Goal: Book appointment/travel/reservation

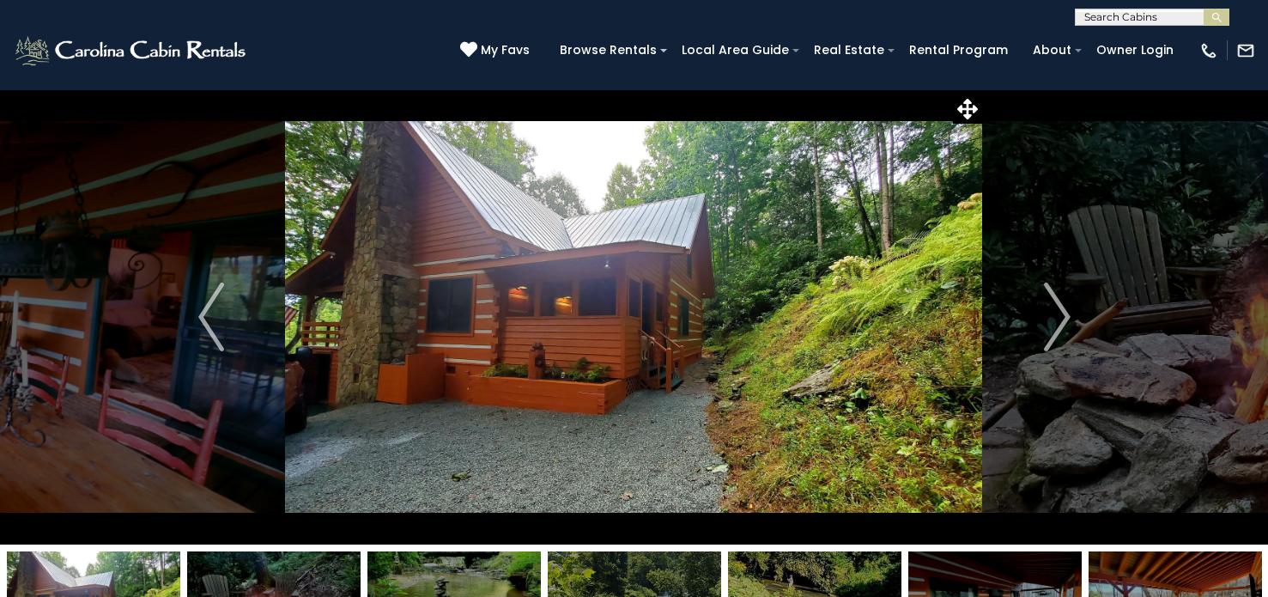
select select "*"
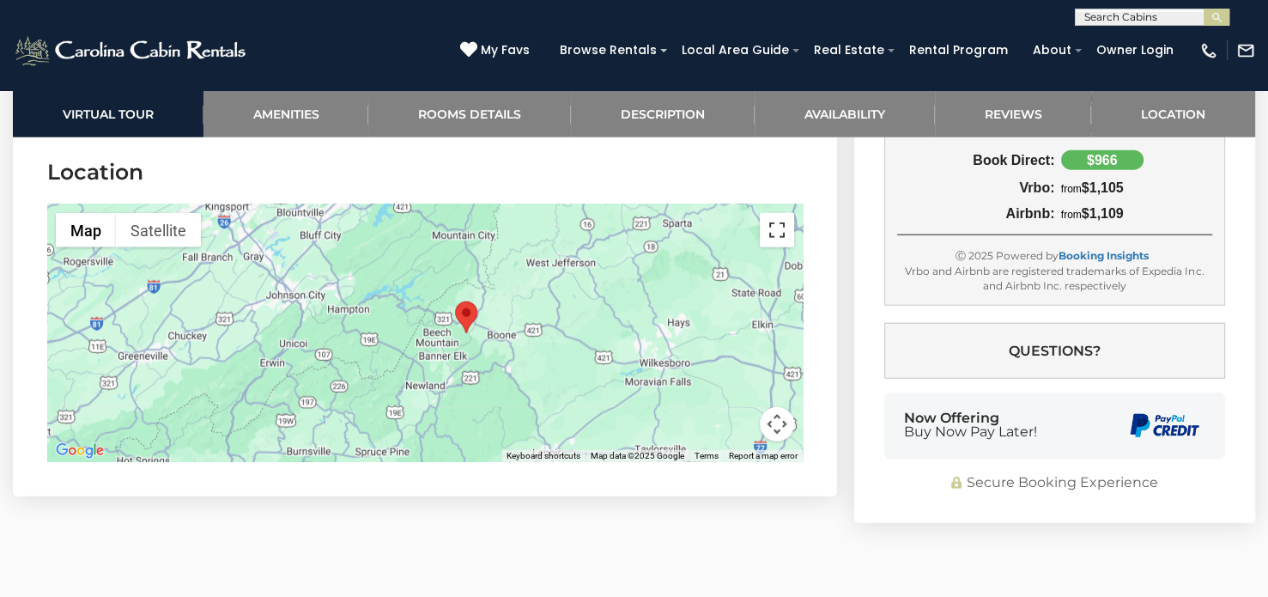
click at [783, 226] on button "Toggle fullscreen view" at bounding box center [777, 230] width 34 height 34
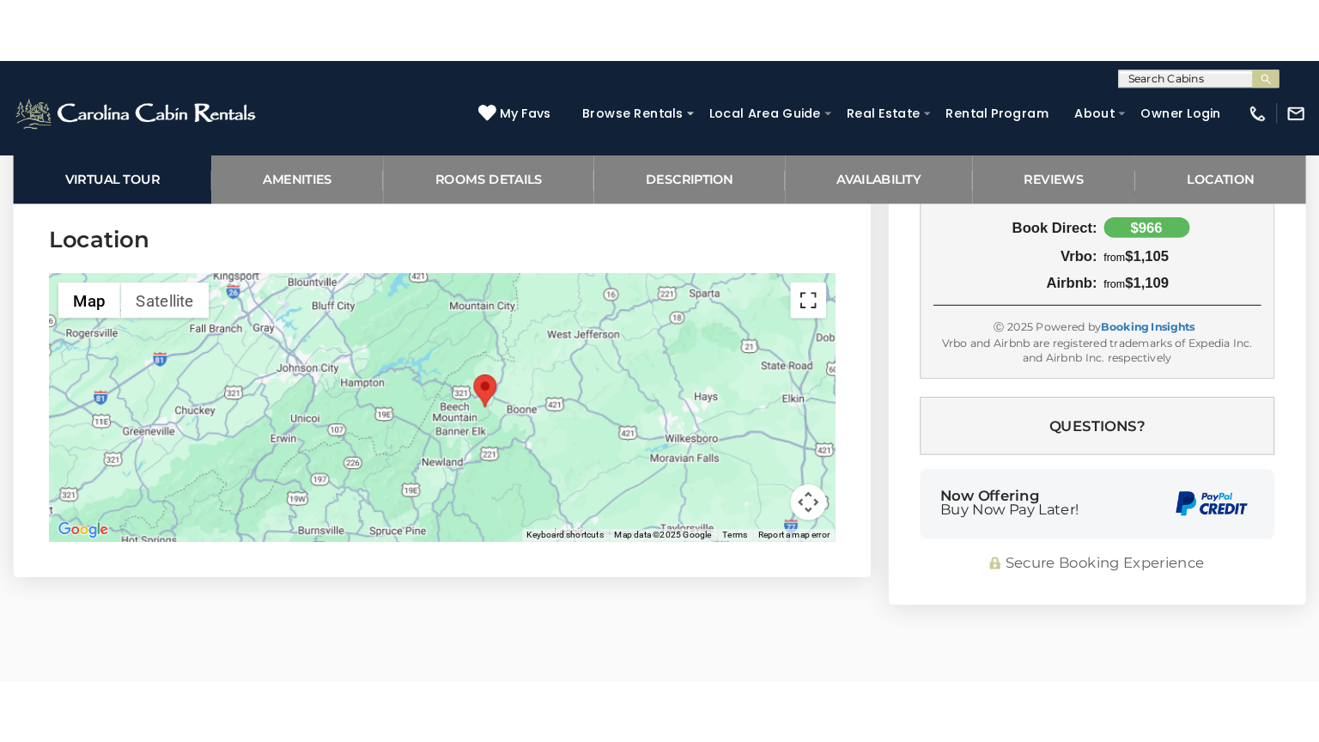
scroll to position [4330, 0]
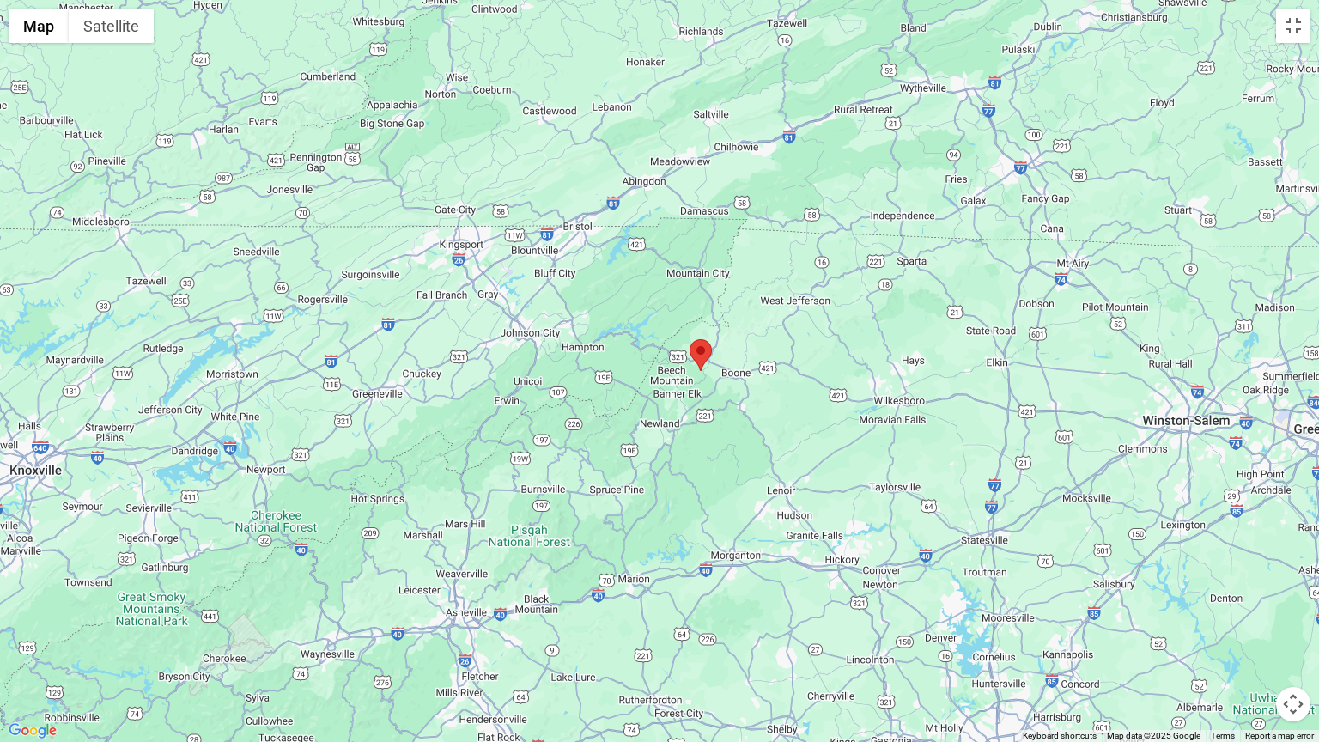
click at [1267, 596] on button "Map camera controls" at bounding box center [1293, 704] width 34 height 34
click at [1253, 596] on button "Move right" at bounding box center [1250, 661] width 34 height 34
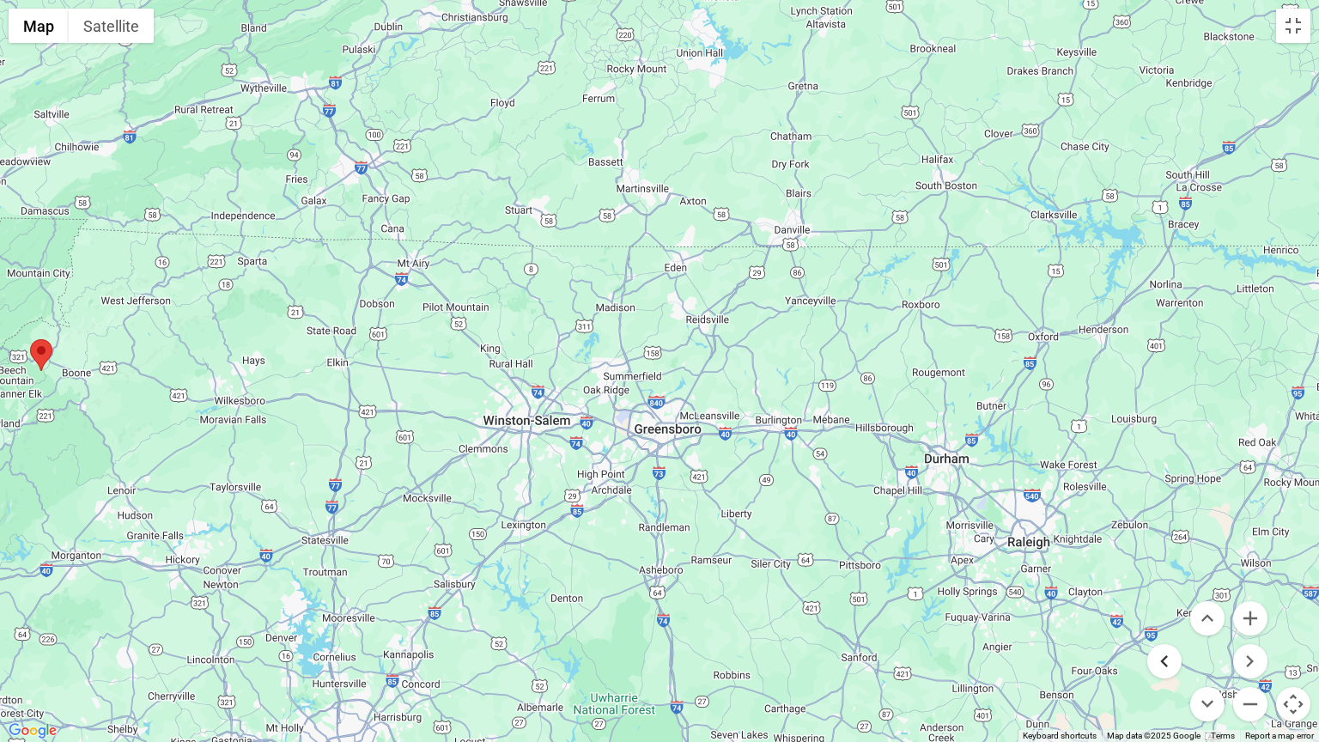
click at [1170, 596] on button "Move left" at bounding box center [1164, 661] width 34 height 34
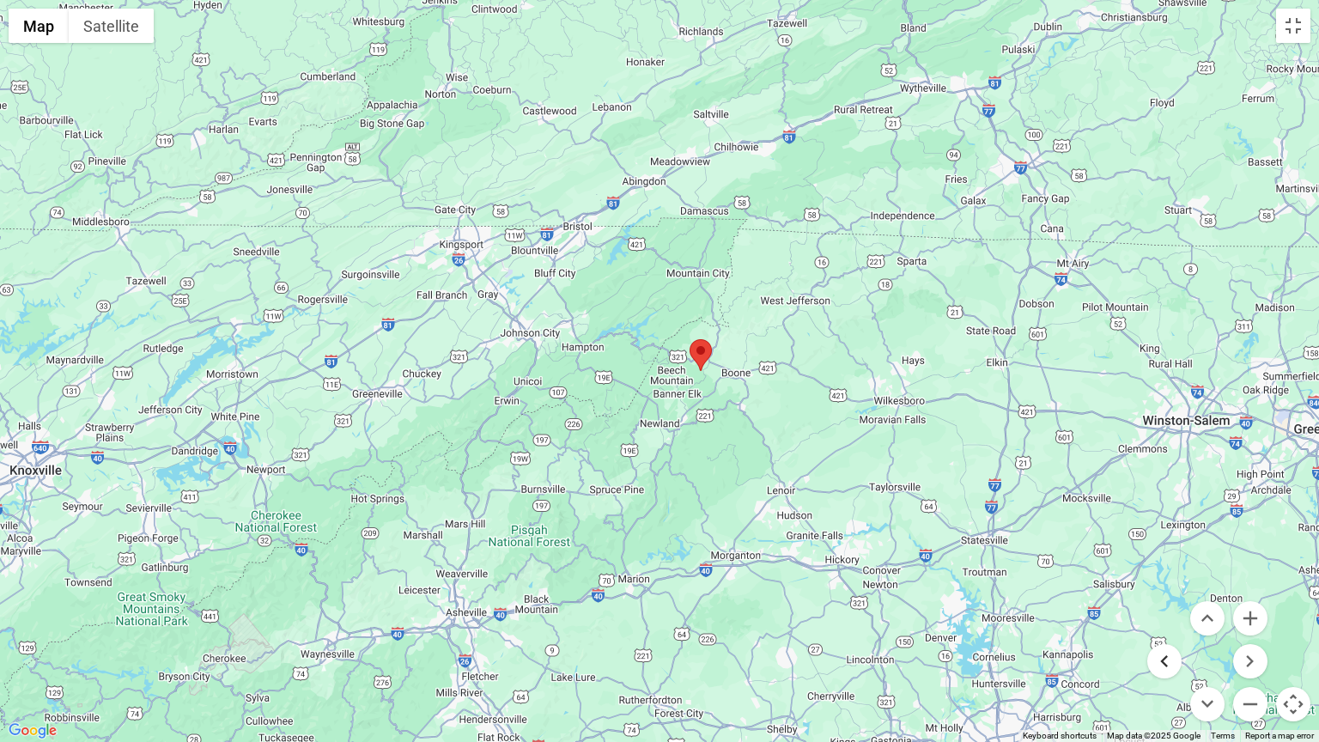
click at [1170, 596] on button "Move left" at bounding box center [1164, 661] width 34 height 34
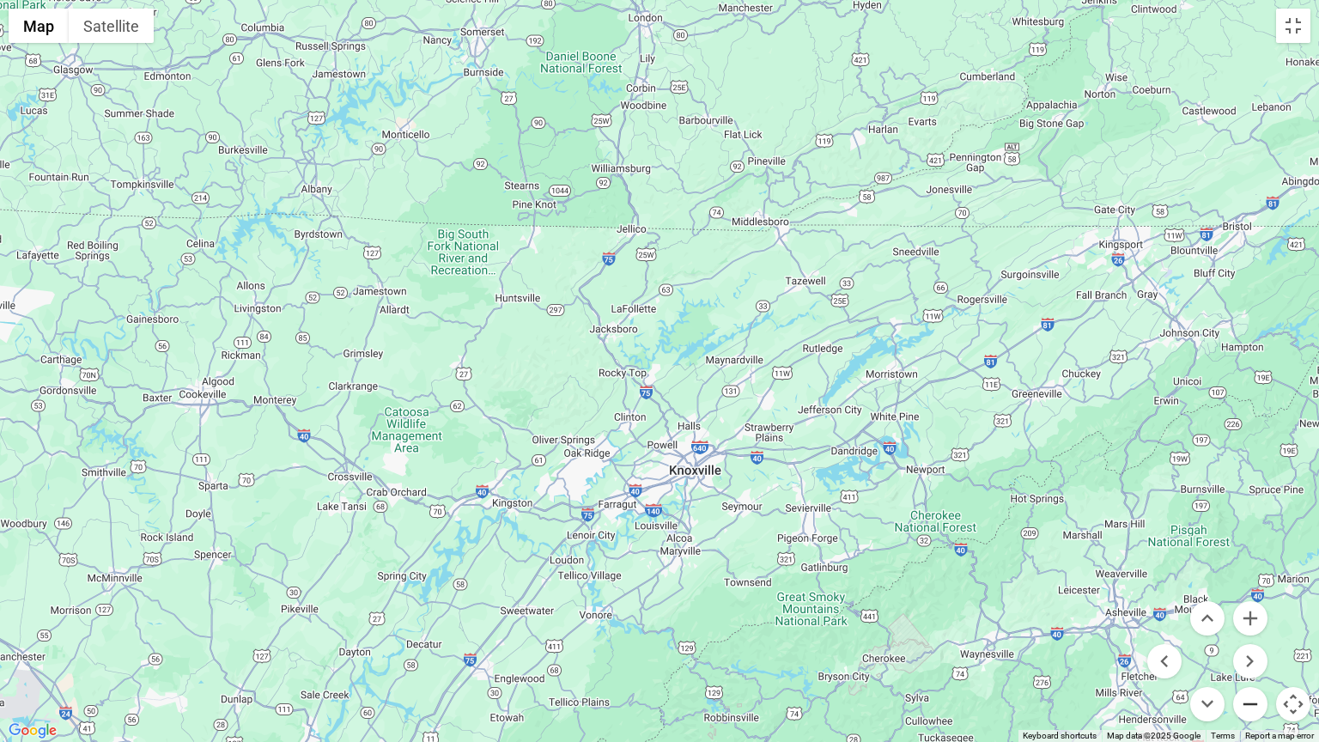
click at [1247, 596] on button "Zoom out" at bounding box center [1250, 704] width 34 height 34
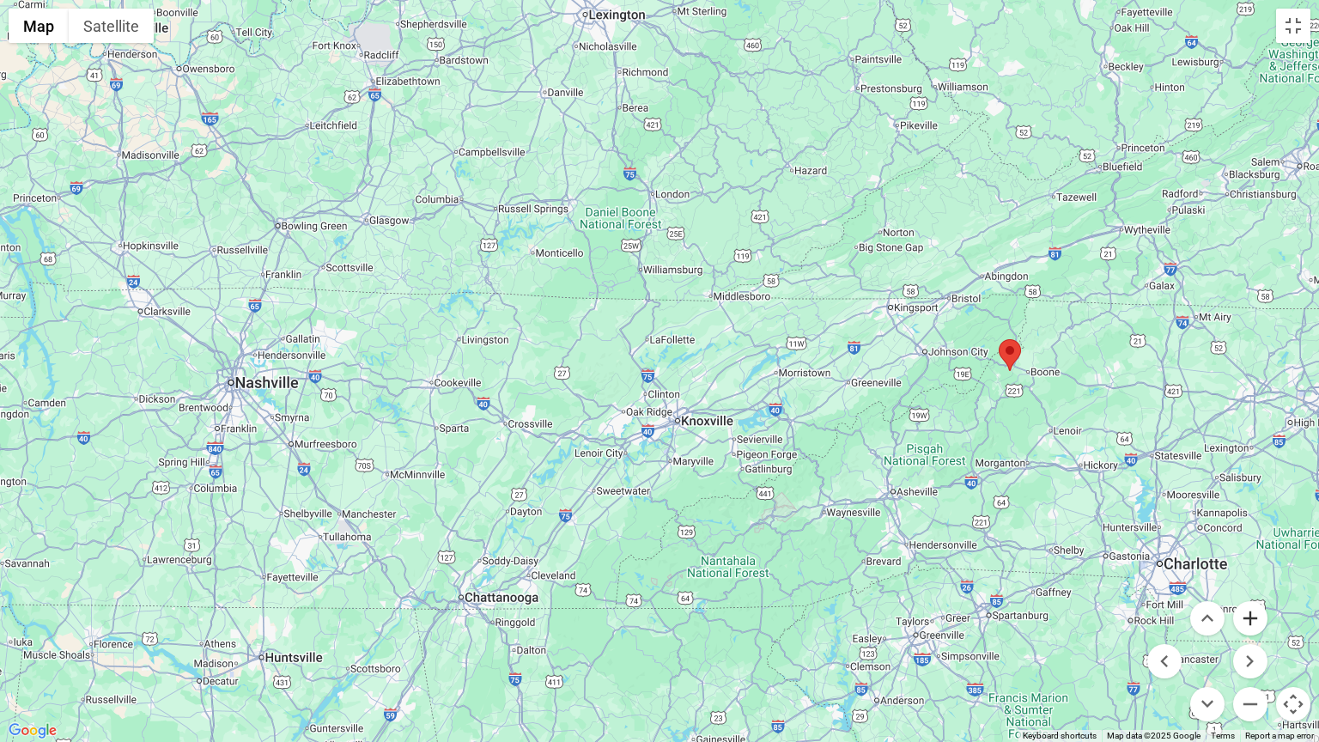
click at [1253, 596] on button "Zoom in" at bounding box center [1250, 618] width 34 height 34
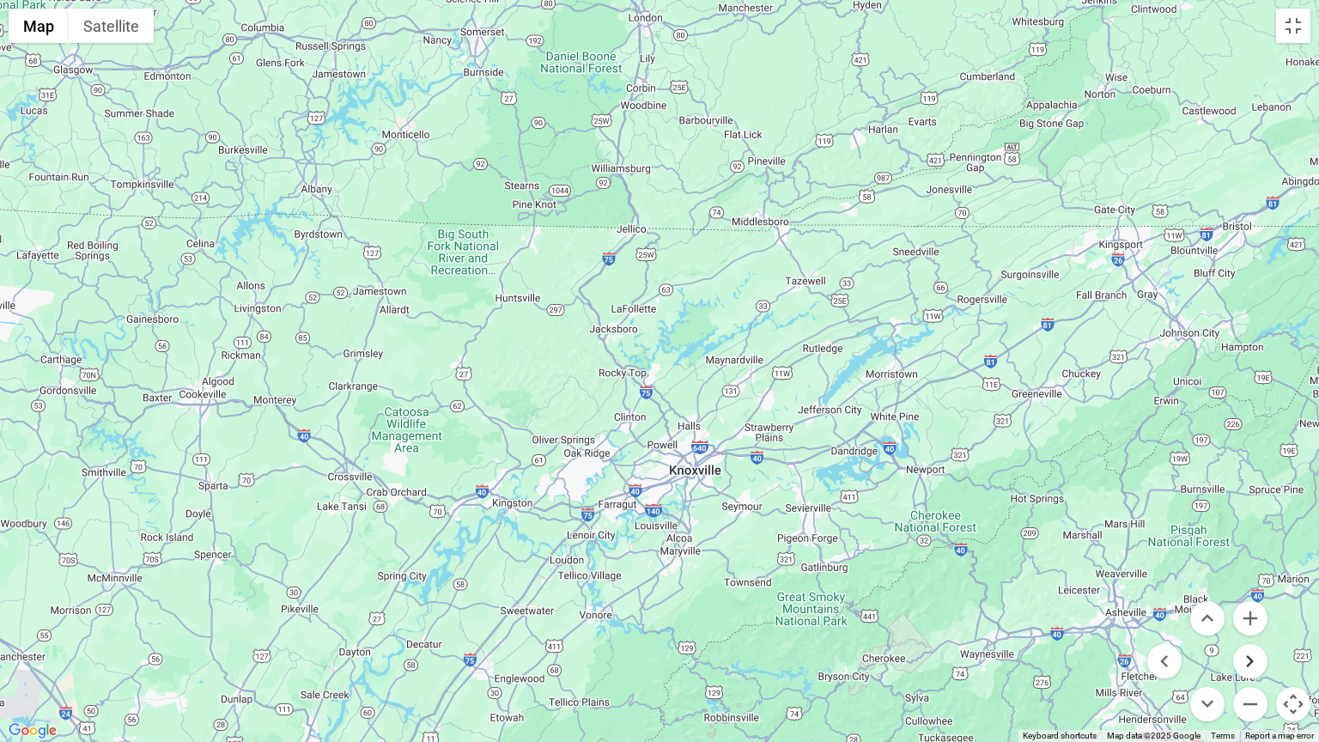
click at [1251, 596] on button "Move right" at bounding box center [1250, 661] width 34 height 34
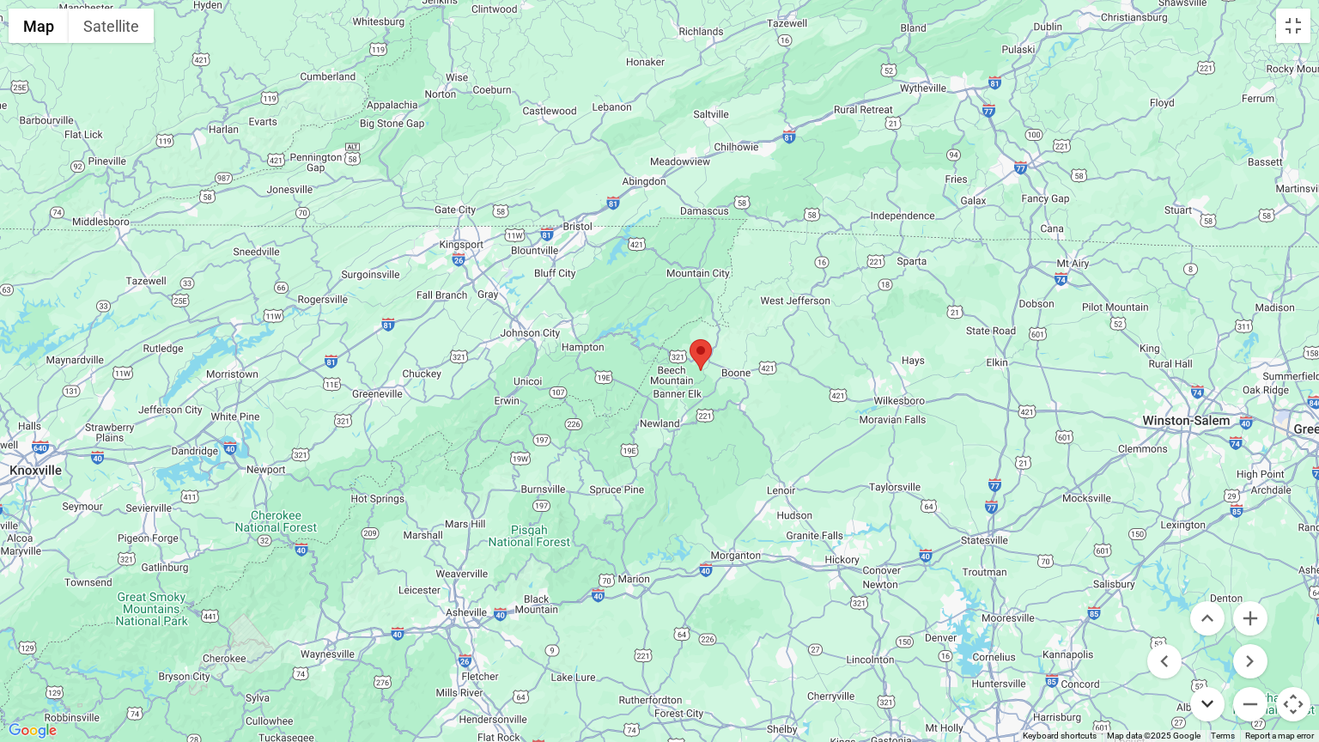
click at [1209, 596] on button "Move down" at bounding box center [1207, 704] width 34 height 34
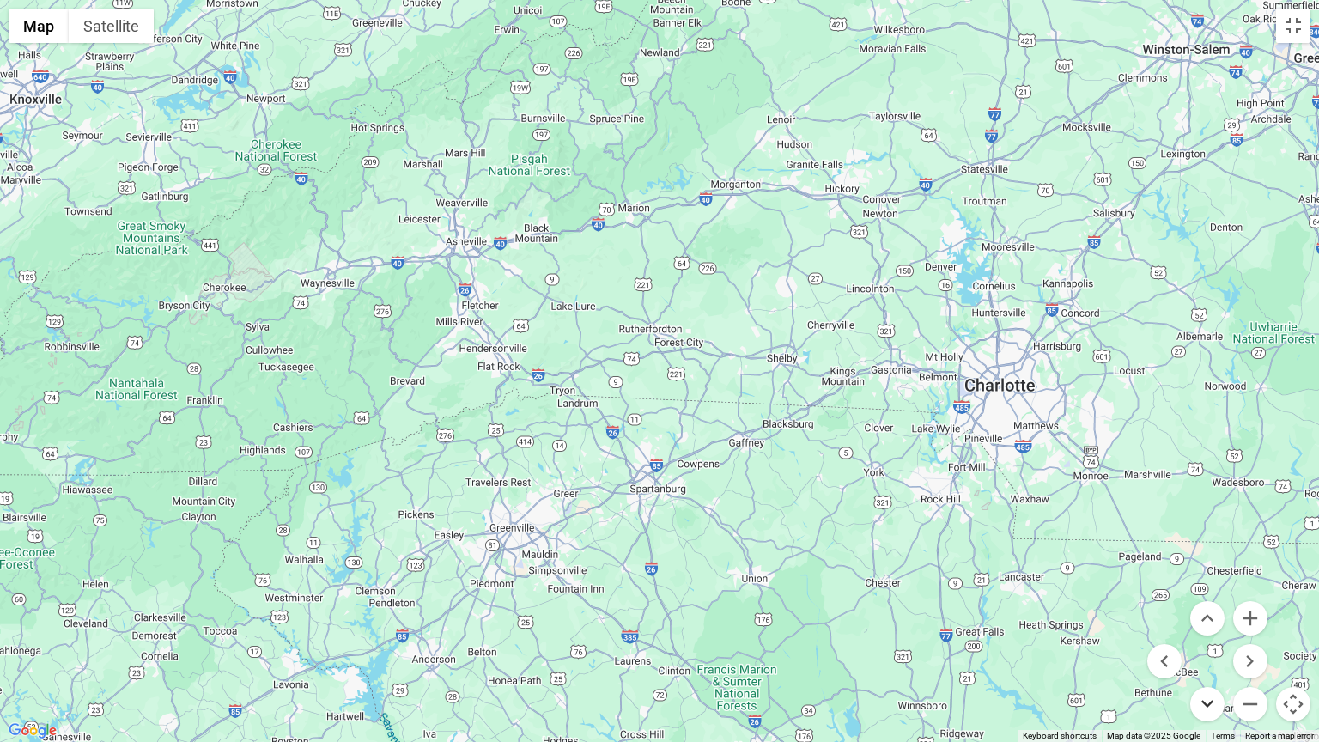
click at [1209, 596] on button "Move down" at bounding box center [1207, 704] width 34 height 34
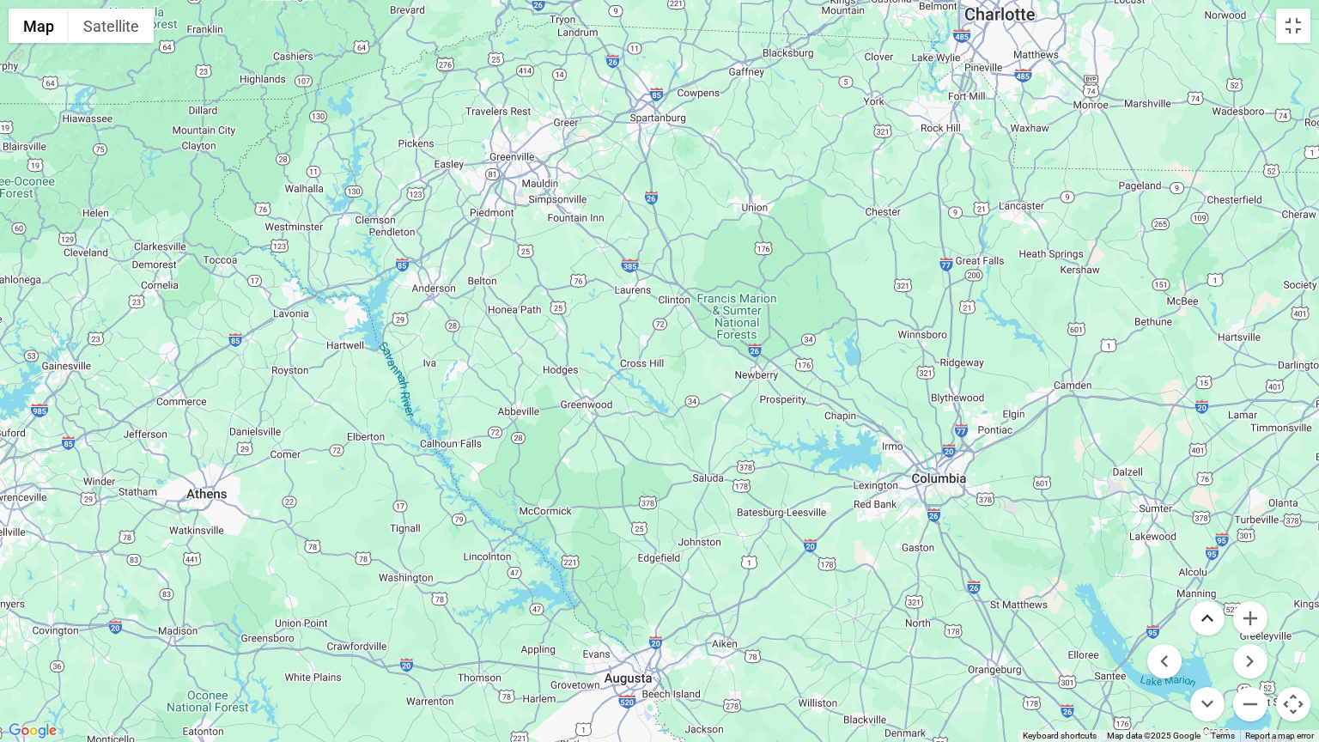
click at [1206, 596] on button "Move up" at bounding box center [1207, 618] width 34 height 34
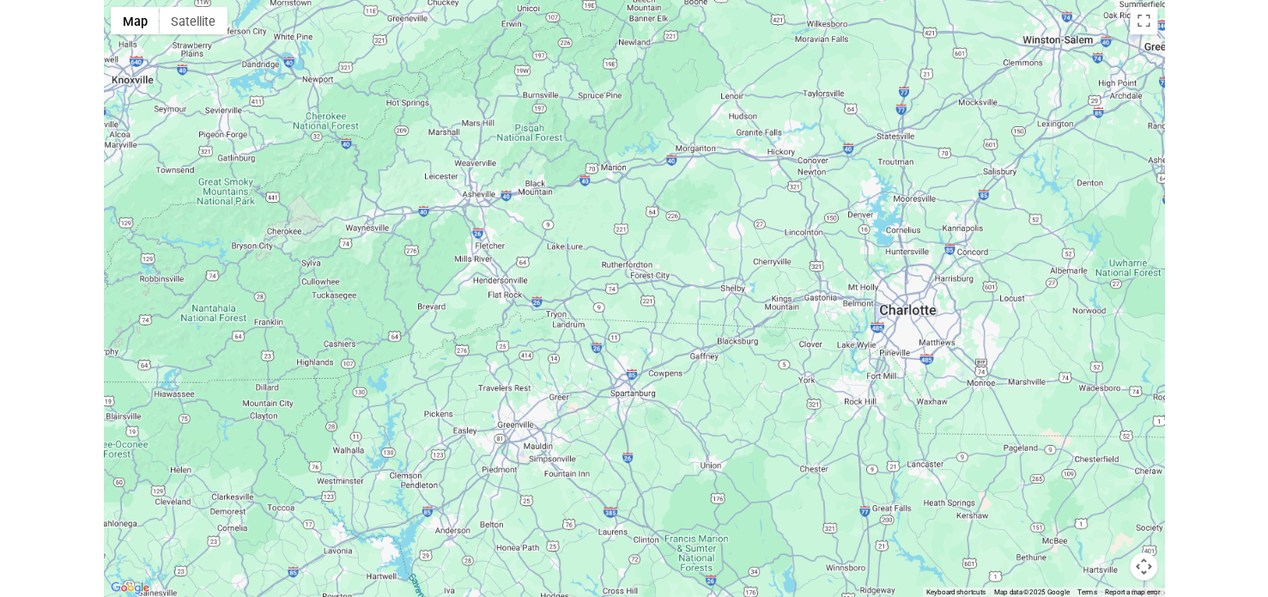
scroll to position [4217, 0]
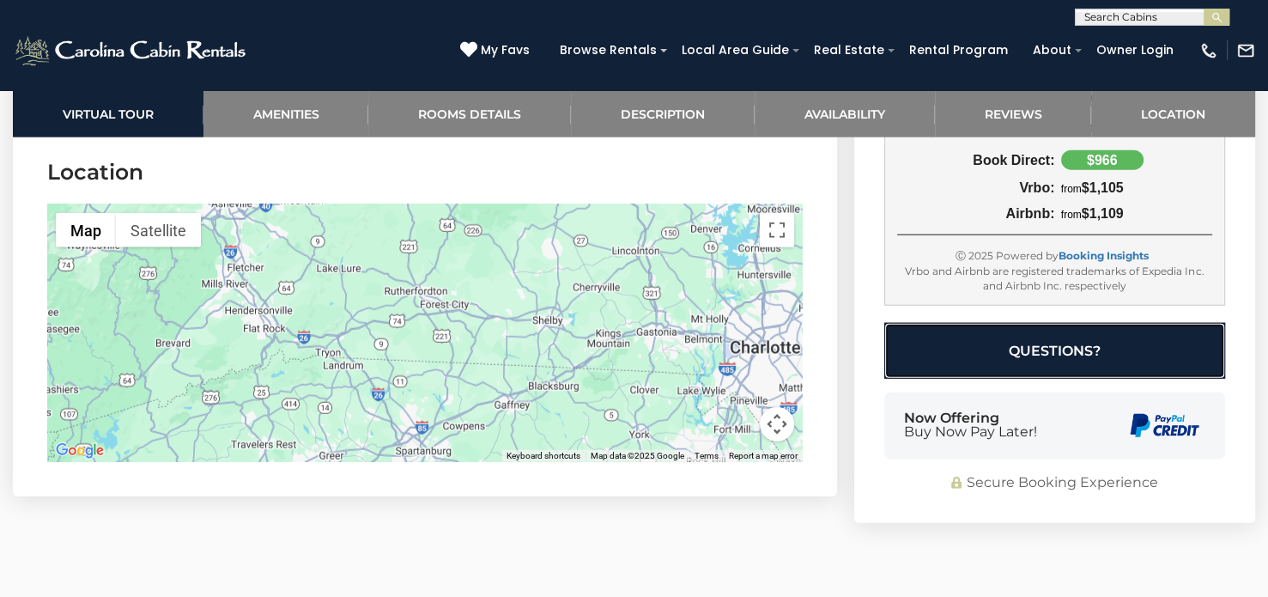
click at [1053, 346] on button "Questions?" at bounding box center [1054, 350] width 341 height 56
select select "*"
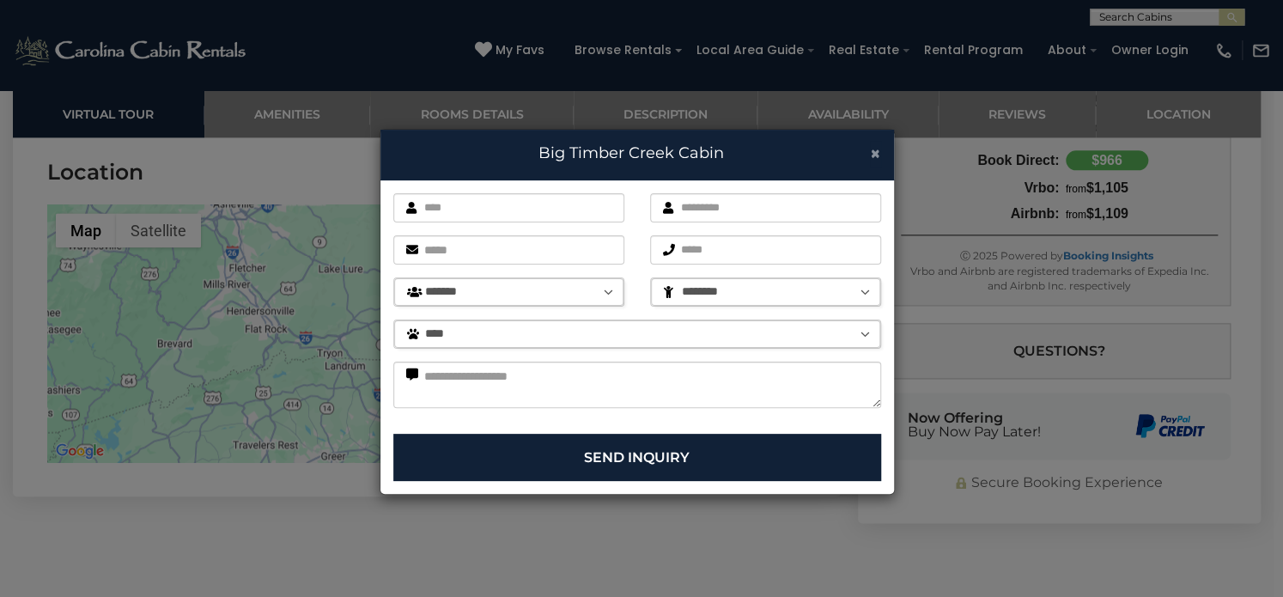
click at [872, 156] on span "×" at bounding box center [875, 153] width 11 height 21
